Goal: Information Seeking & Learning: Check status

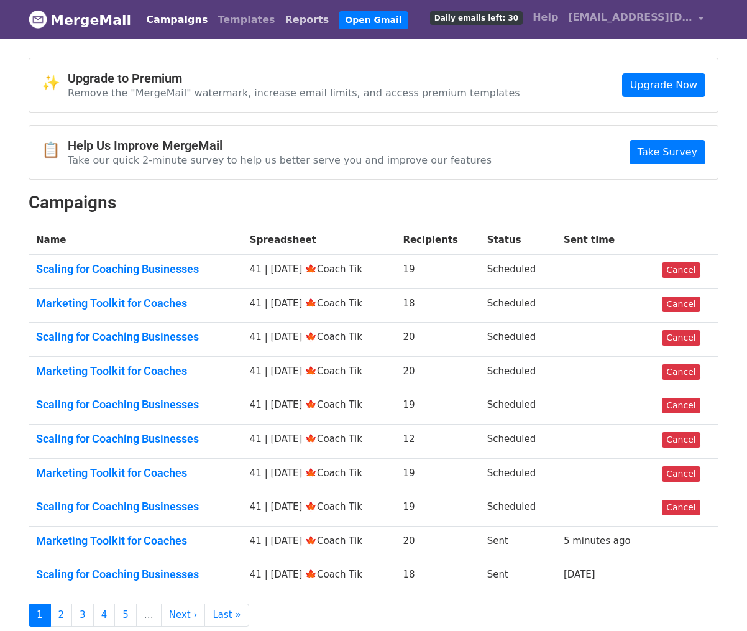
click at [280, 22] on link "Reports" at bounding box center [307, 19] width 54 height 25
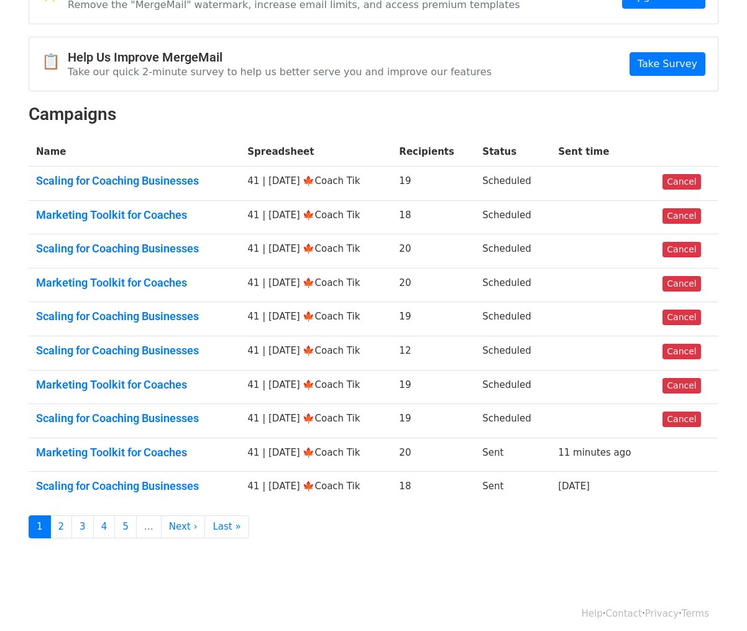
scroll to position [96, 0]
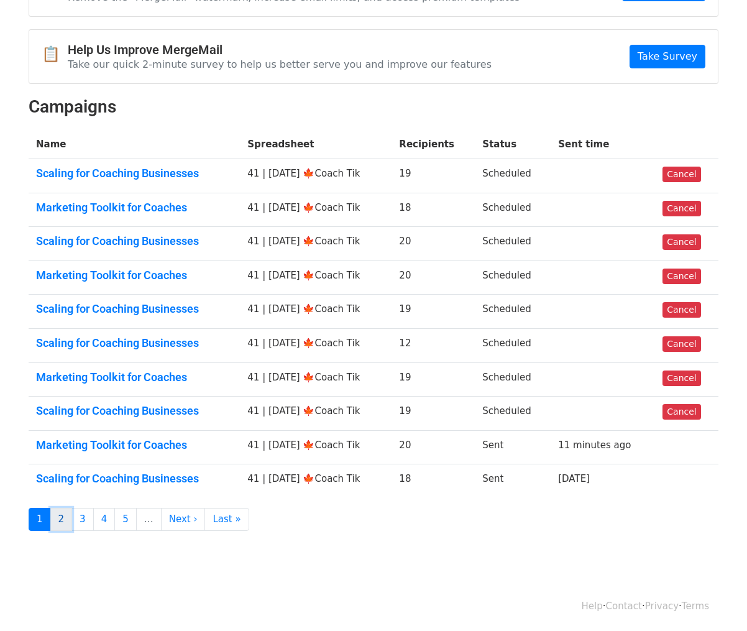
click at [60, 518] on link "2" at bounding box center [61, 519] width 22 height 23
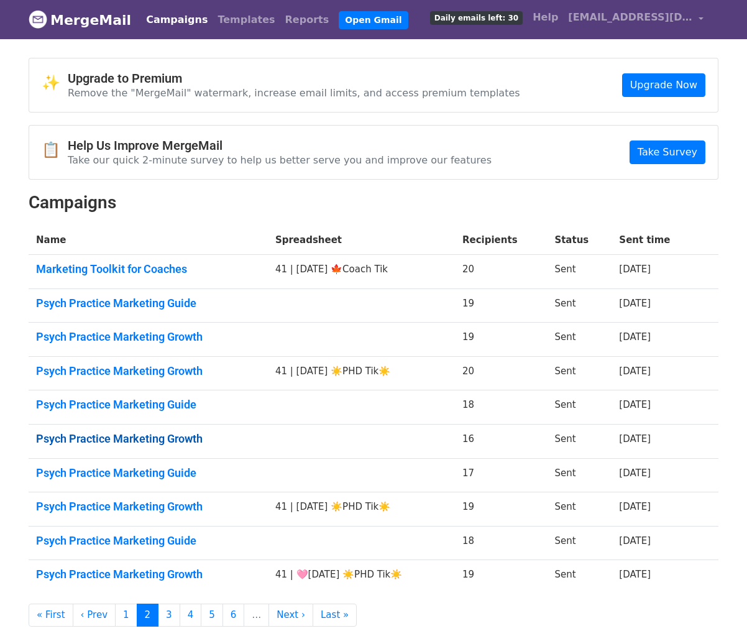
click at [136, 436] on link "Psych Practice Marketing Growth" at bounding box center [148, 439] width 224 height 14
click at [136, 468] on link "Psych Practice Marketing Guide" at bounding box center [148, 473] width 224 height 14
click at [136, 500] on link "Psych Practice Marketing Growth" at bounding box center [148, 507] width 224 height 14
click at [132, 537] on link "Psych Practice Marketing Guide" at bounding box center [148, 541] width 224 height 14
click at [132, 563] on td "Psych Practice Marketing Growth" at bounding box center [148, 577] width 239 height 34
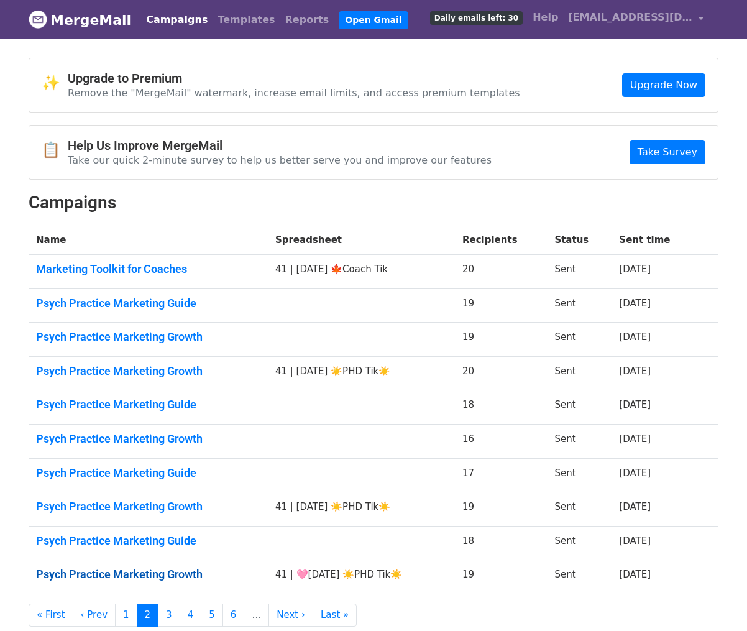
click at [131, 568] on link "Psych Practice Marketing Growth" at bounding box center [148, 574] width 224 height 14
click at [165, 610] on link "3" at bounding box center [169, 615] width 22 height 23
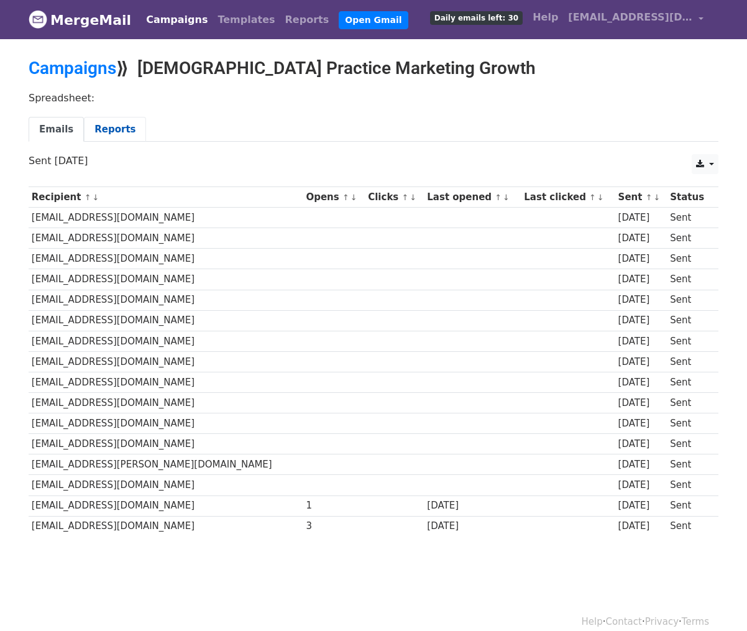
click at [114, 127] on link "Reports" at bounding box center [115, 129] width 62 height 25
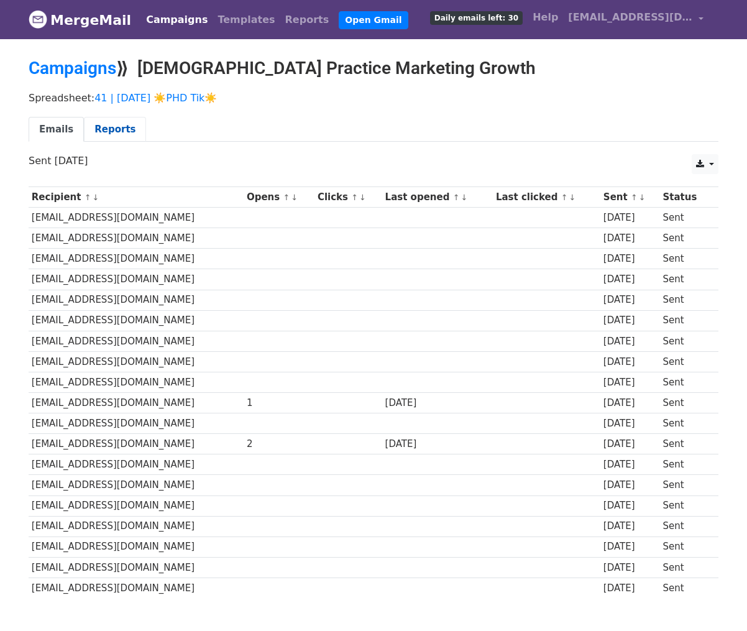
click at [133, 118] on link "Reports" at bounding box center [115, 129] width 62 height 25
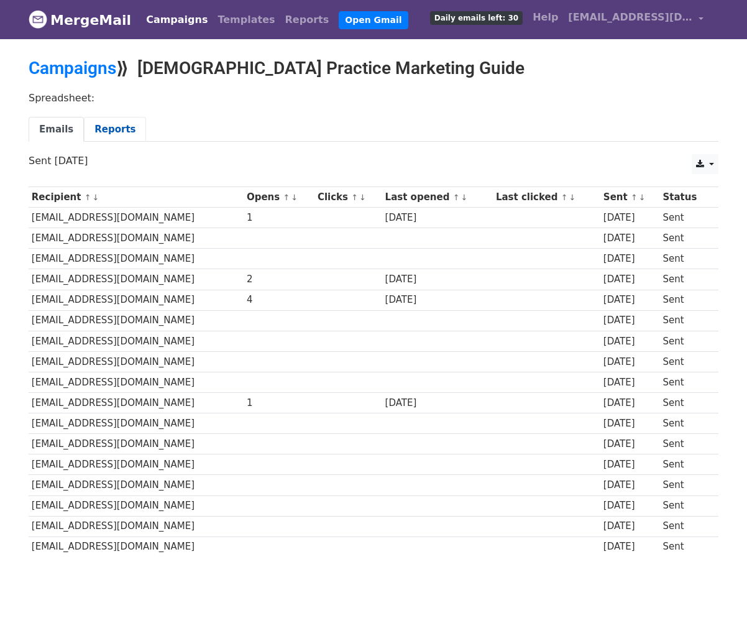
click at [104, 132] on link "Reports" at bounding box center [115, 129] width 62 height 25
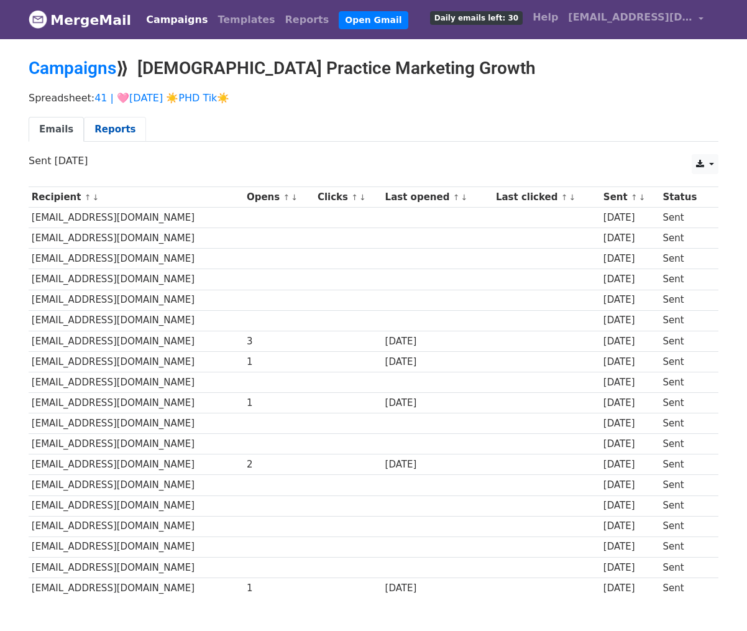
click at [134, 125] on link "Reports" at bounding box center [115, 129] width 62 height 25
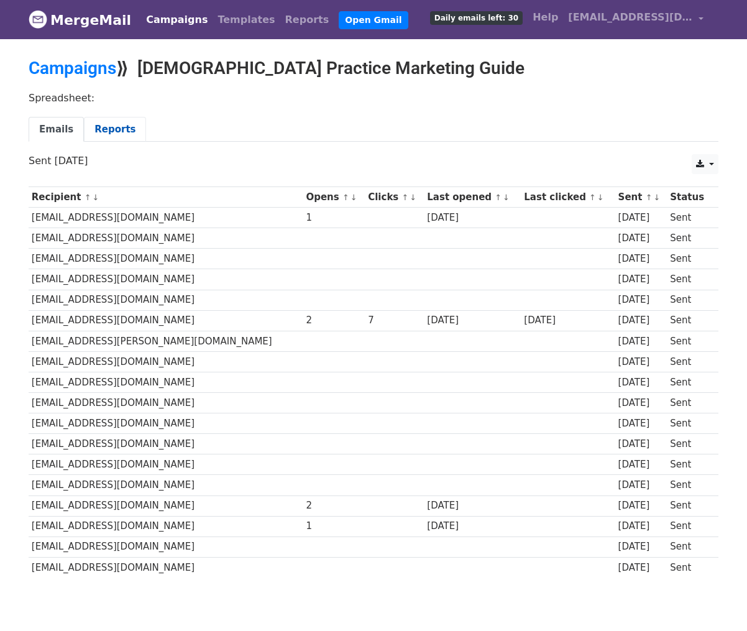
click at [111, 129] on link "Reports" at bounding box center [115, 129] width 62 height 25
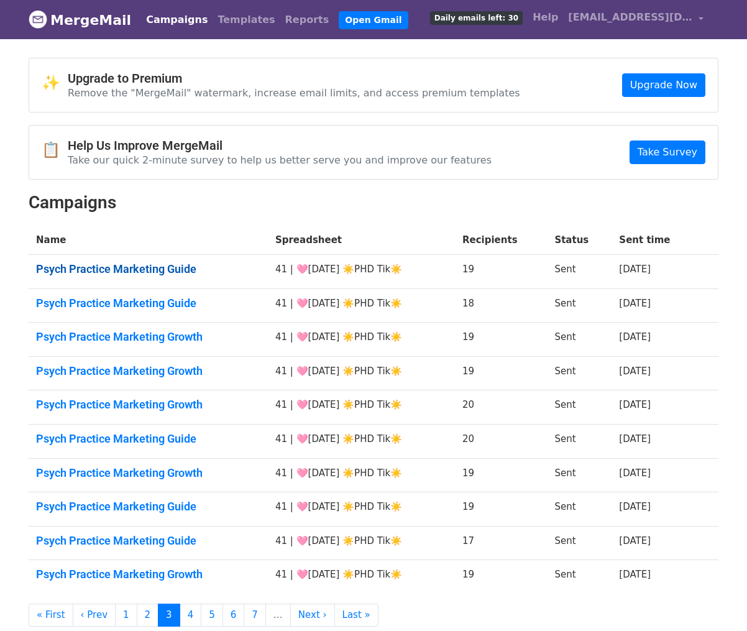
click at [121, 269] on link "Psych Practice Marketing Guide" at bounding box center [148, 269] width 224 height 14
click at [121, 303] on link "Psych Practice Marketing Guide" at bounding box center [148, 303] width 224 height 14
click at [121, 330] on link "Psych Practice Marketing Growth" at bounding box center [148, 337] width 224 height 14
click at [123, 368] on link "Psych Practice Marketing Growth" at bounding box center [148, 371] width 224 height 14
click at [121, 403] on link "Psych Practice Marketing Growth" at bounding box center [148, 405] width 224 height 14
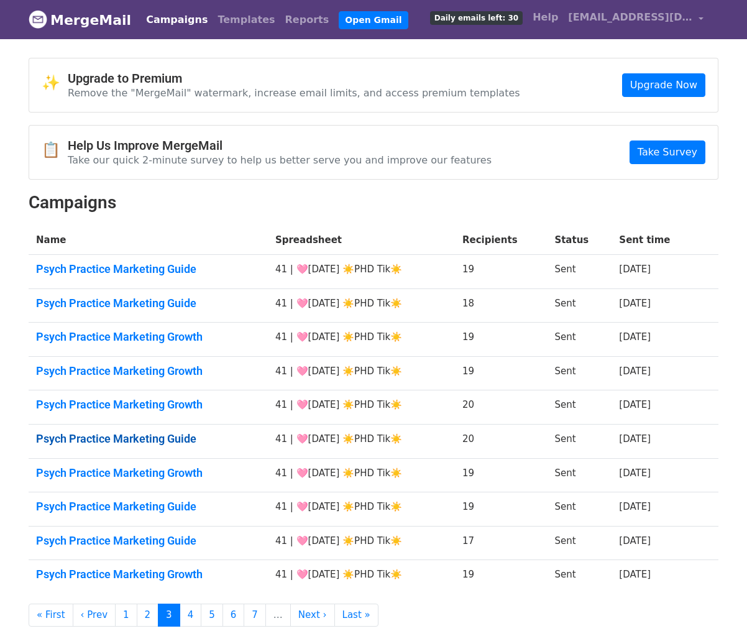
click at [121, 436] on link "Psych Practice Marketing Guide" at bounding box center [148, 439] width 224 height 14
click at [116, 479] on td "Psych Practice Marketing Growth" at bounding box center [148, 475] width 239 height 34
click at [143, 476] on link "Psych Practice Marketing Growth" at bounding box center [148, 473] width 224 height 14
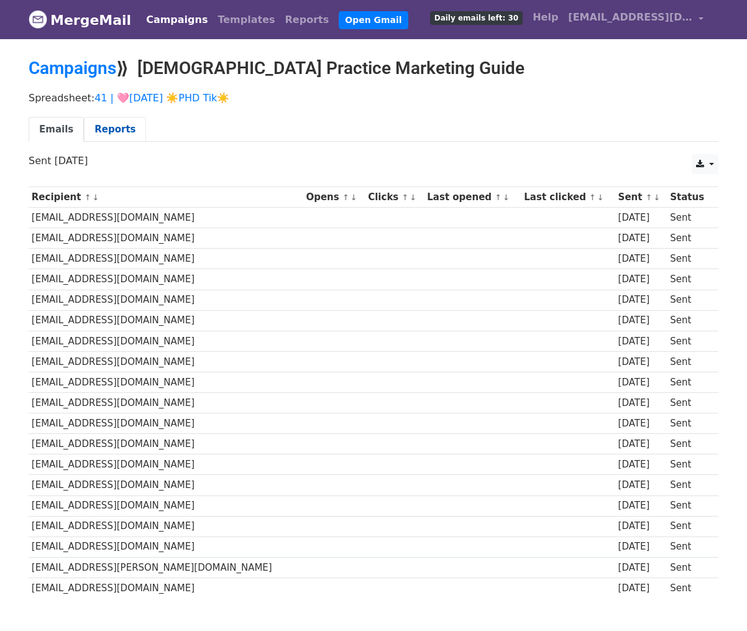
click at [112, 131] on link "Reports" at bounding box center [115, 129] width 62 height 25
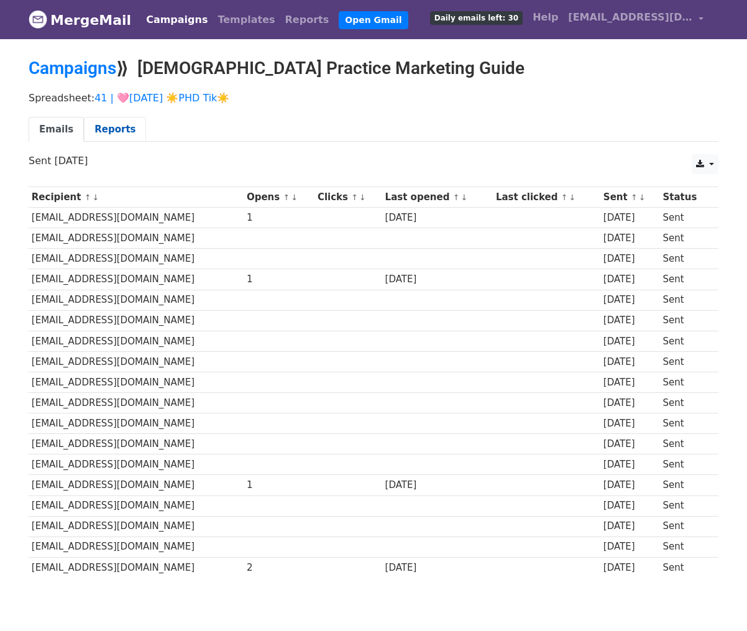
click at [116, 121] on link "Reports" at bounding box center [115, 129] width 62 height 25
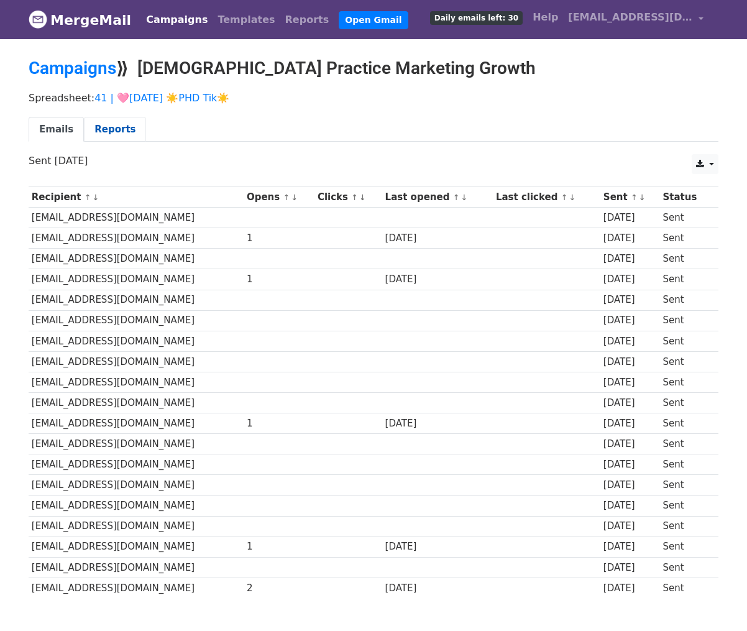
click at [111, 124] on link "Reports" at bounding box center [115, 129] width 62 height 25
drag, startPoint x: 123, startPoint y: 127, endPoint x: 292, endPoint y: 151, distance: 170.7
click at [123, 127] on link "Reports" at bounding box center [115, 129] width 62 height 25
click at [104, 122] on link "Reports" at bounding box center [115, 129] width 62 height 25
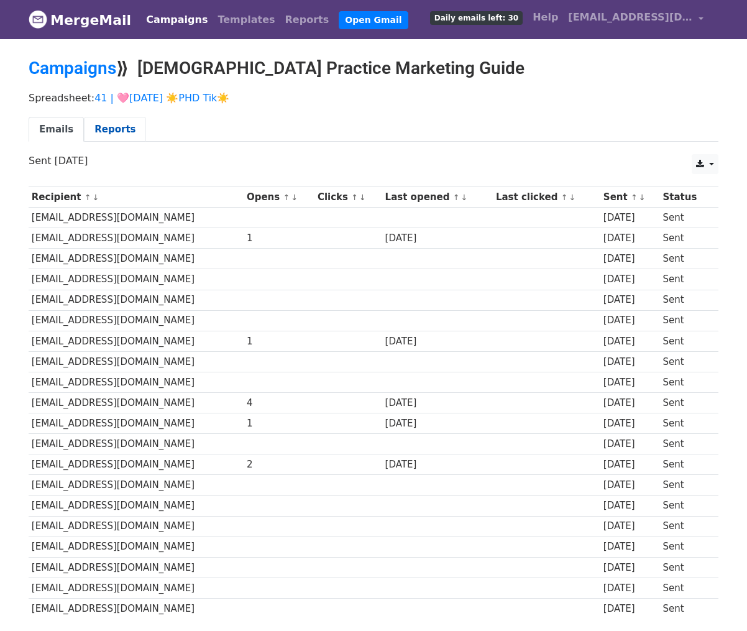
click at [119, 128] on link "Reports" at bounding box center [115, 129] width 62 height 25
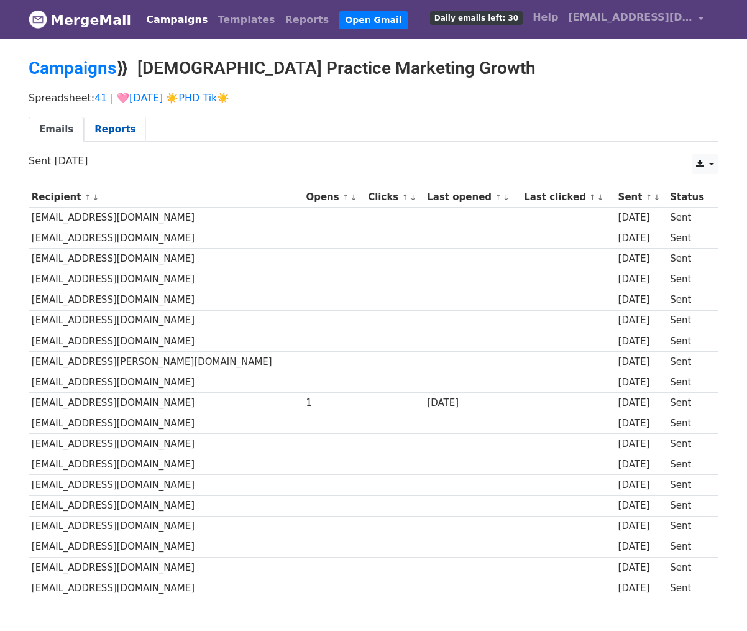
click at [94, 117] on link "Reports" at bounding box center [115, 129] width 62 height 25
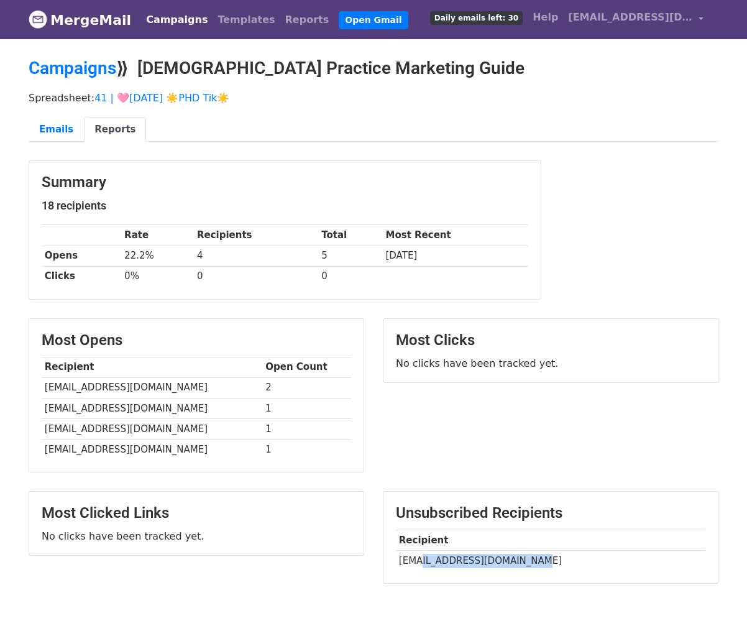
drag, startPoint x: 416, startPoint y: 563, endPoint x: 515, endPoint y: 561, distance: 99.5
click at [515, 561] on td "drgilbert@therapysecure.com" at bounding box center [551, 560] width 310 height 21
copy td "lbert@therapysecure.co"
